Goal: Information Seeking & Learning: Learn about a topic

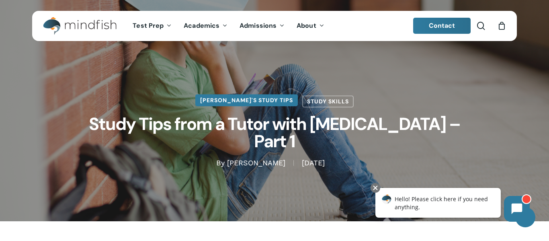
click at [275, 106] on link "[PERSON_NAME]'s Study Tips" at bounding box center [246, 100] width 103 height 12
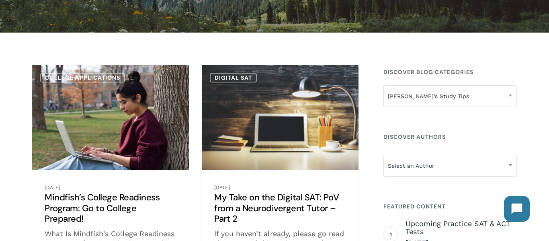
scroll to position [125, 0]
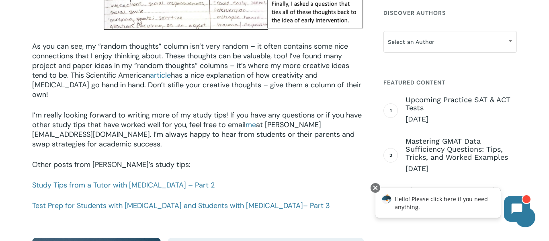
scroll to position [1109, 0]
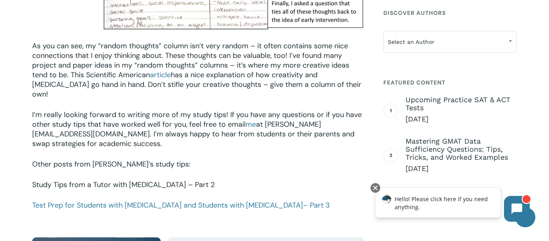
click at [156, 180] on link "Study Tips from a Tutor with [MEDICAL_DATA] – Part 2" at bounding box center [123, 185] width 183 height 10
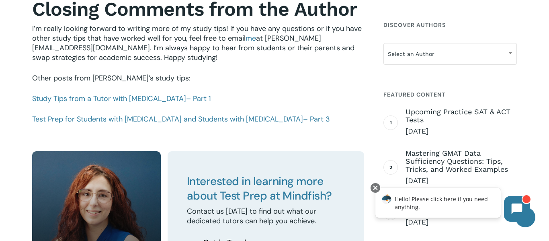
scroll to position [924, 0]
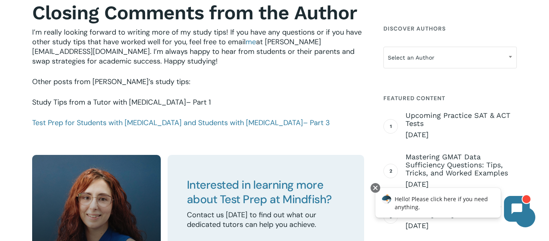
click at [186, 104] on span "– Part 1" at bounding box center [198, 102] width 25 height 10
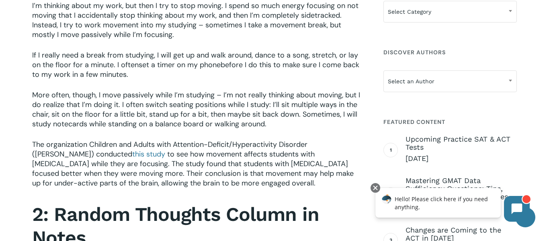
scroll to position [554, 0]
